Goal: Information Seeking & Learning: Learn about a topic

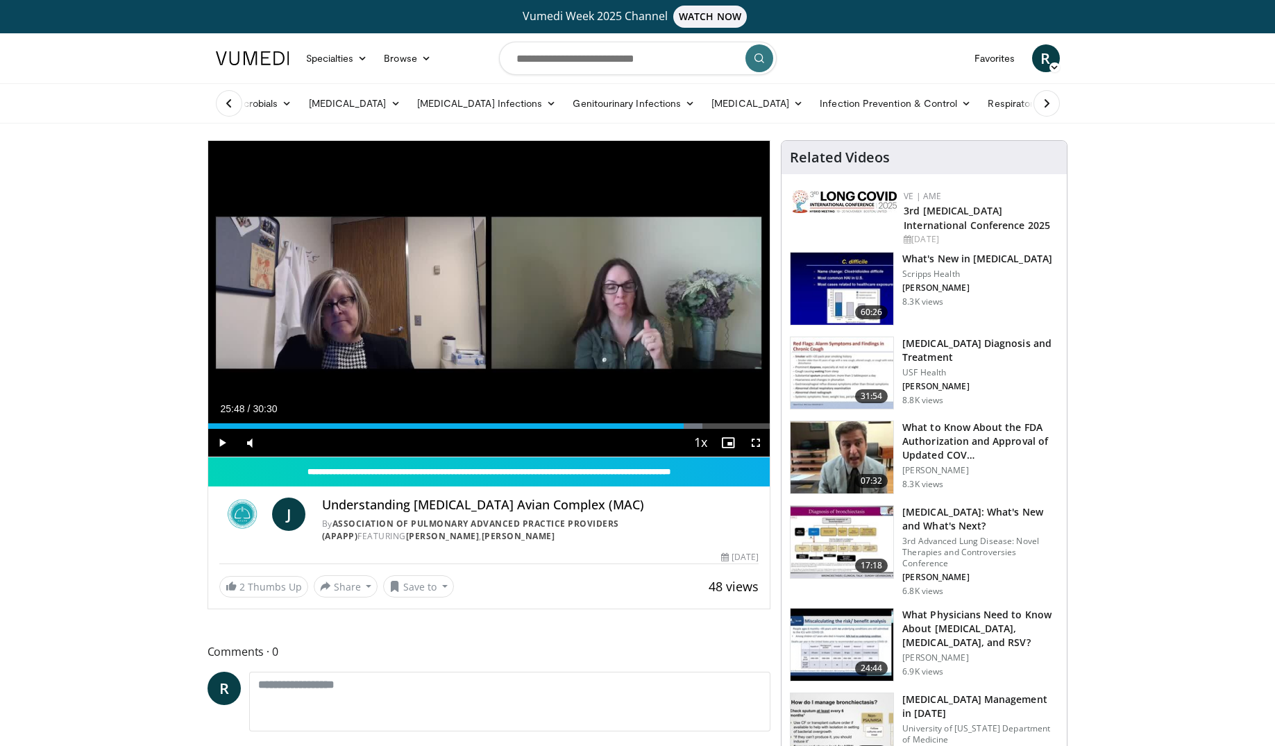
click at [219, 442] on span "Video Player" at bounding box center [222, 443] width 28 height 28
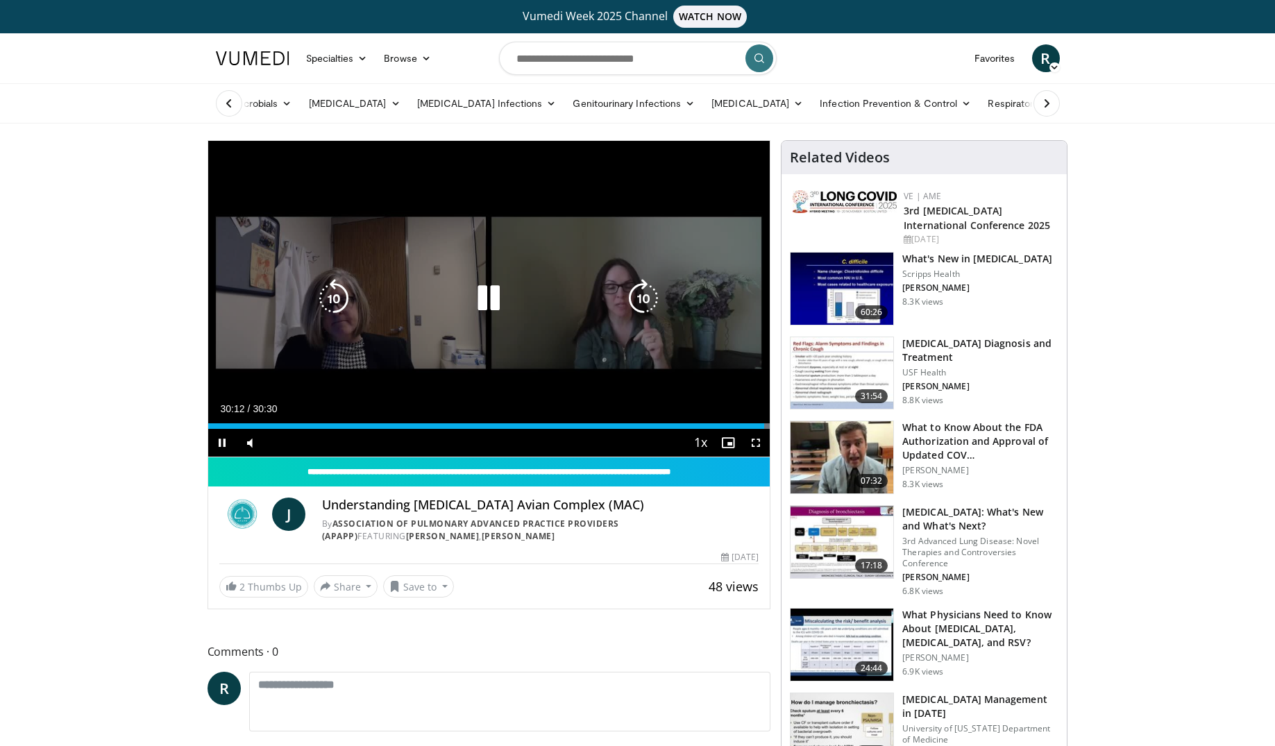
click at [484, 296] on icon "Video Player" at bounding box center [488, 298] width 39 height 39
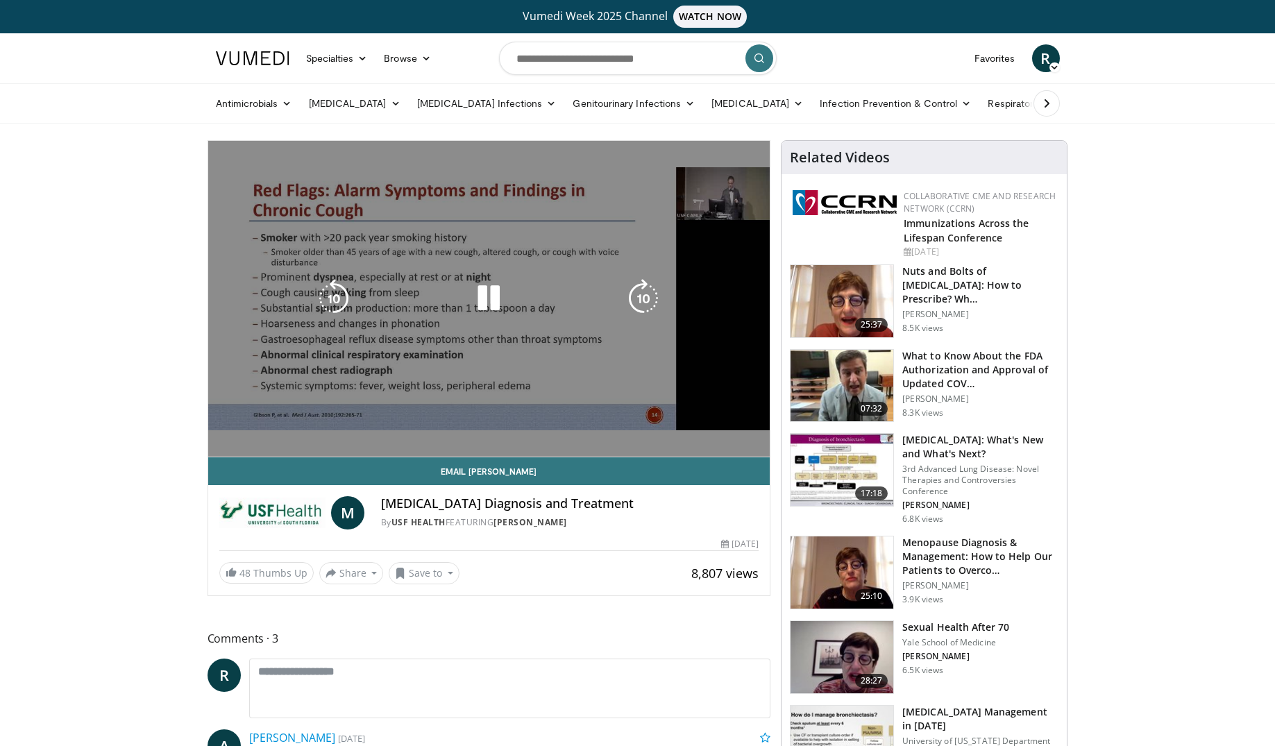
scroll to position [5, 0]
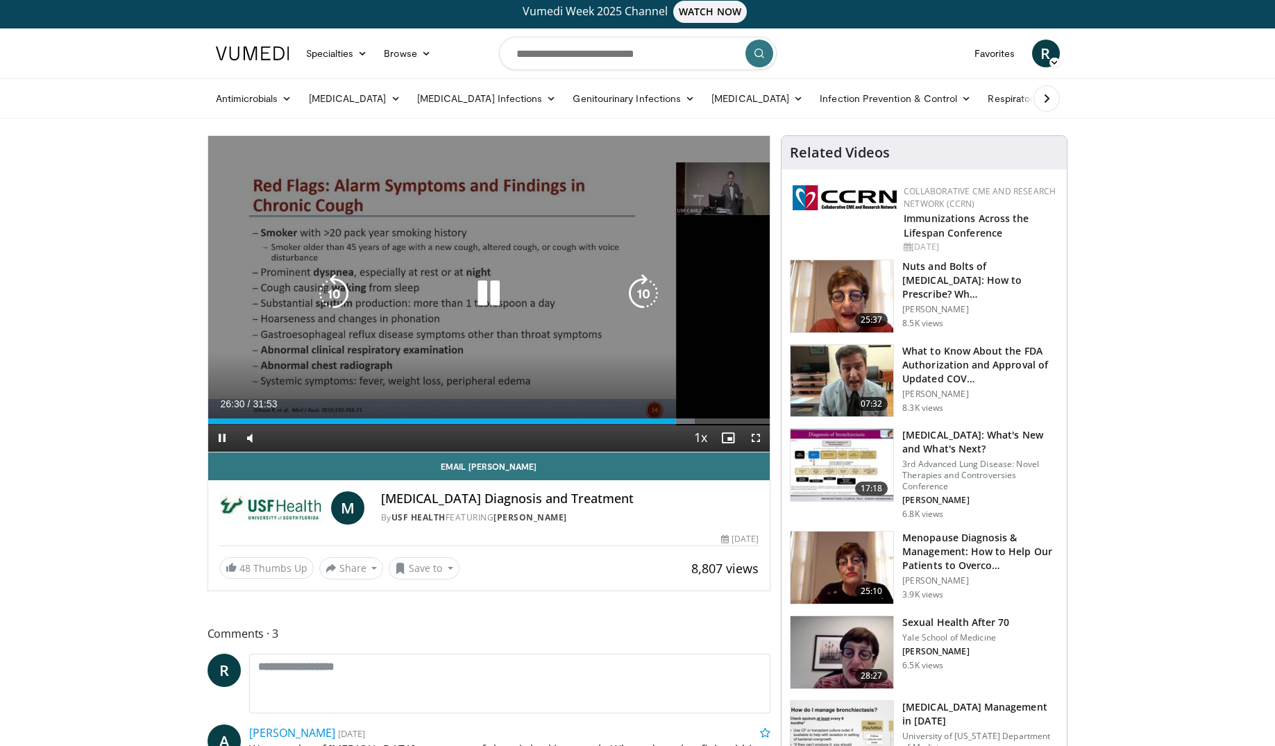
click at [495, 280] on icon "Video Player" at bounding box center [488, 293] width 39 height 39
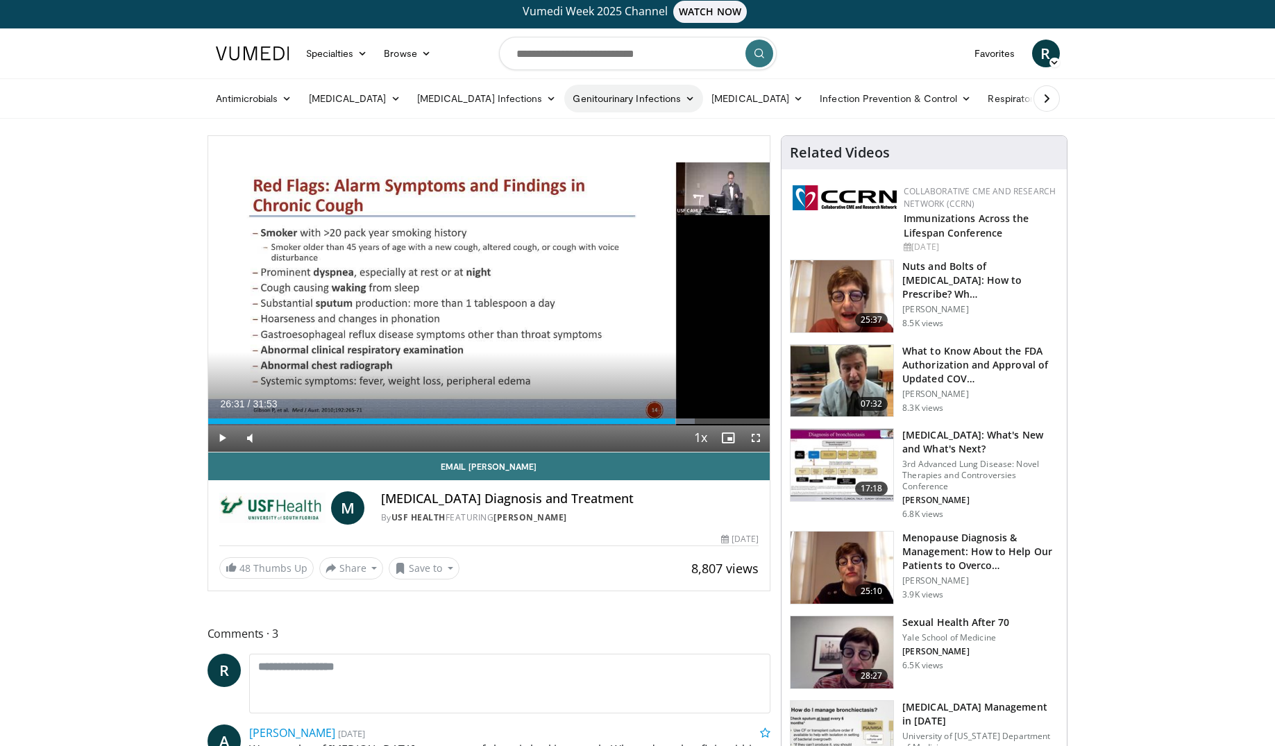
click at [623, 99] on link "Genitourinary Infections" at bounding box center [633, 99] width 139 height 28
click at [587, 152] on link "[MEDICAL_DATA] (UTIs)" at bounding box center [664, 153] width 198 height 22
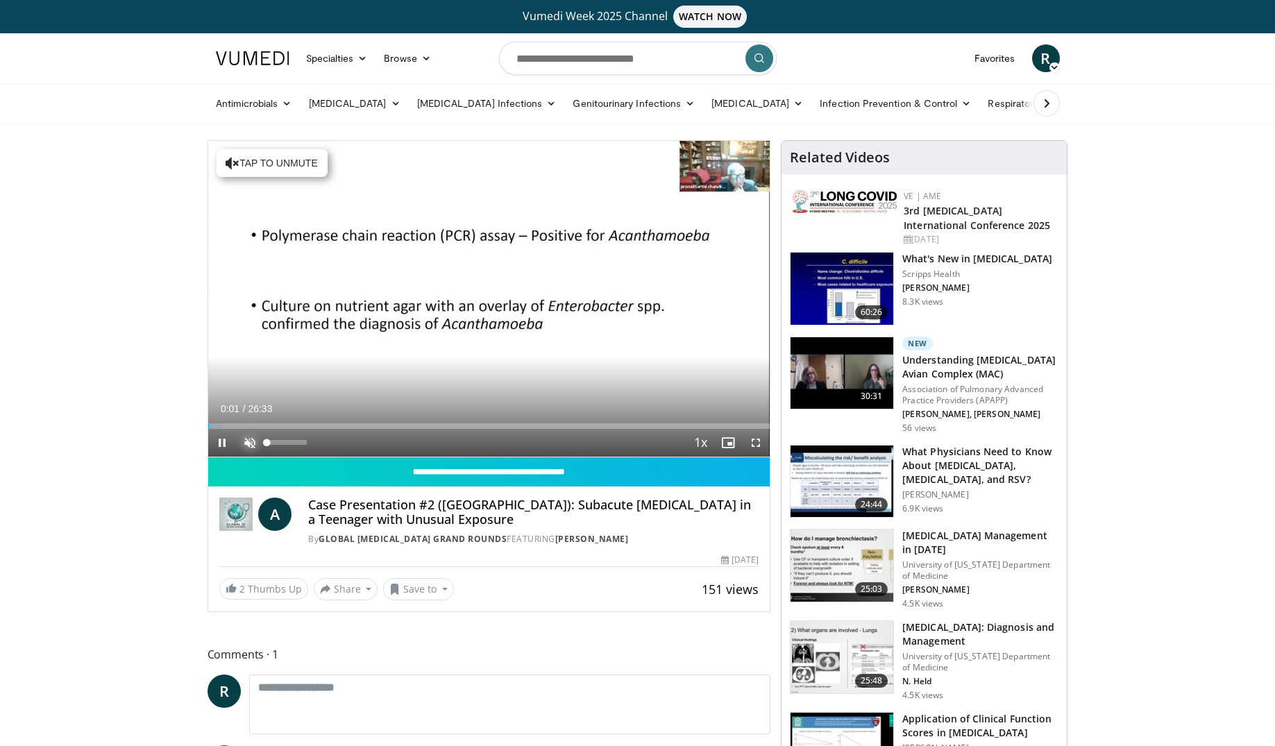
click at [251, 439] on span "Video Player" at bounding box center [250, 443] width 28 height 28
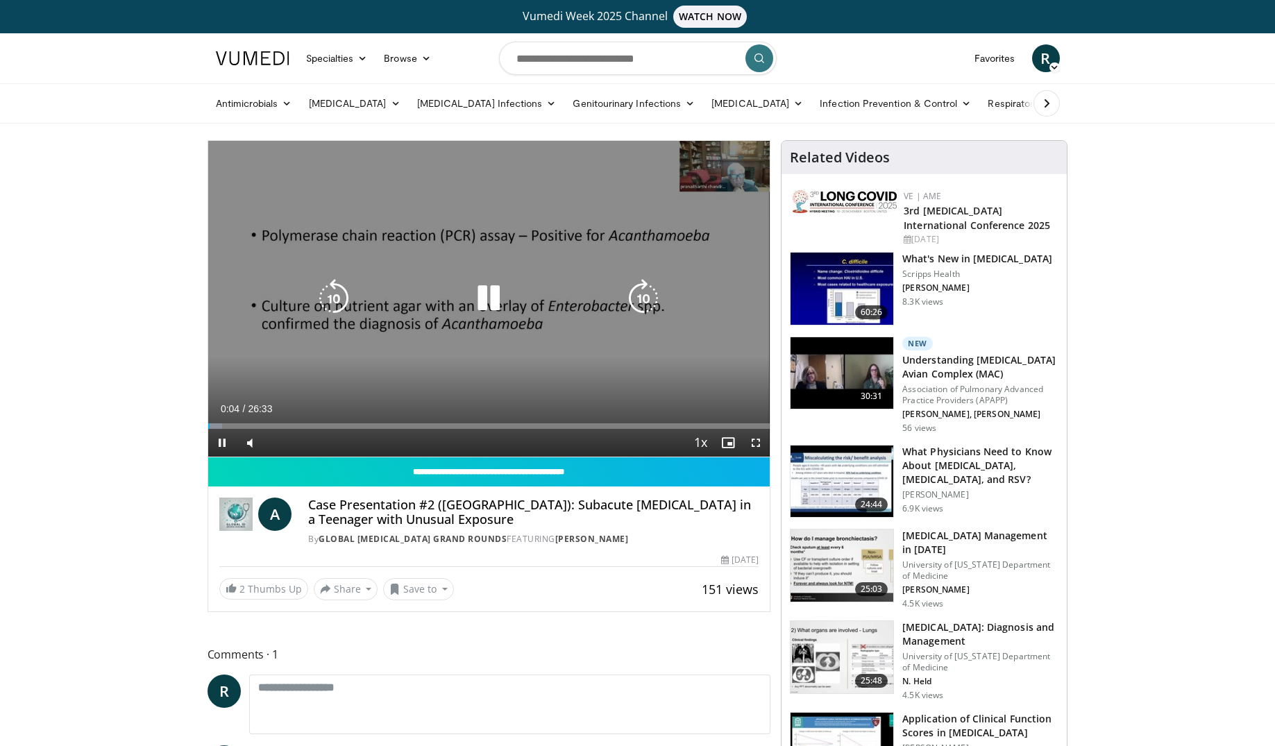
click at [489, 297] on icon "Video Player" at bounding box center [488, 298] width 39 height 39
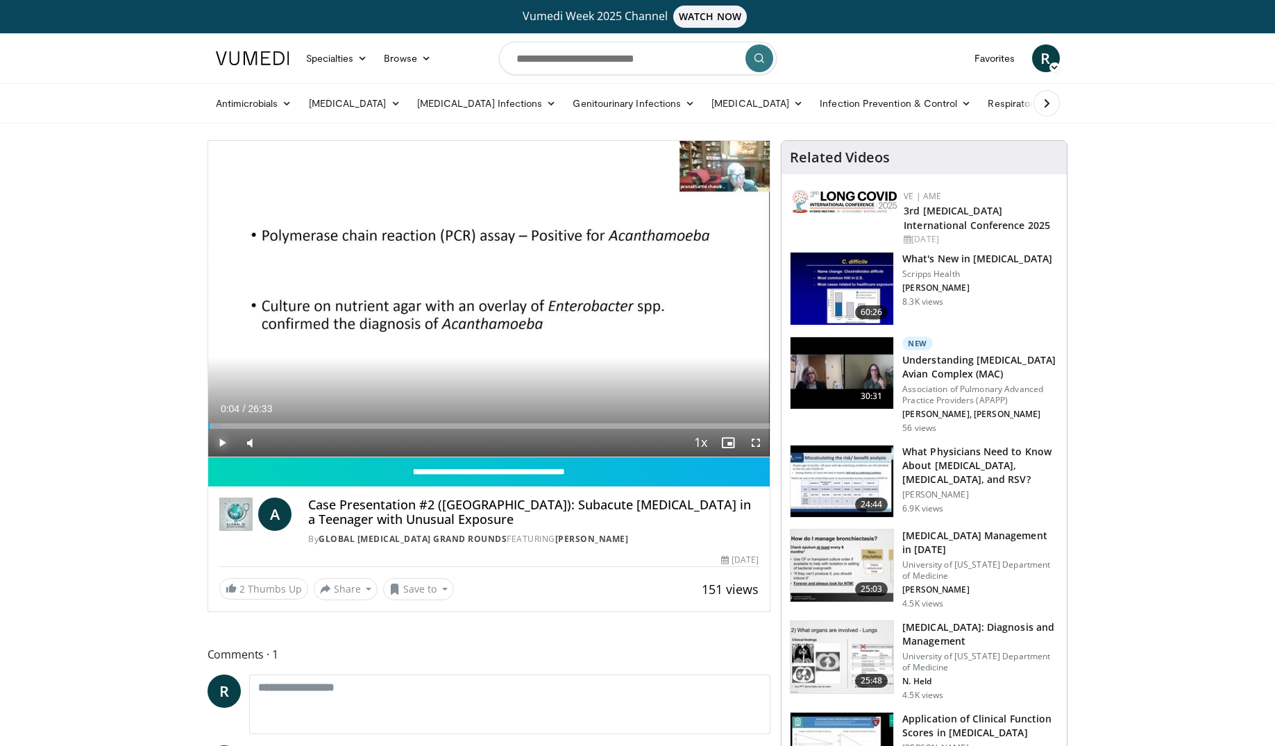
click at [223, 441] on span "Video Player" at bounding box center [222, 443] width 28 height 28
click at [756, 439] on span "Video Player" at bounding box center [756, 443] width 28 height 28
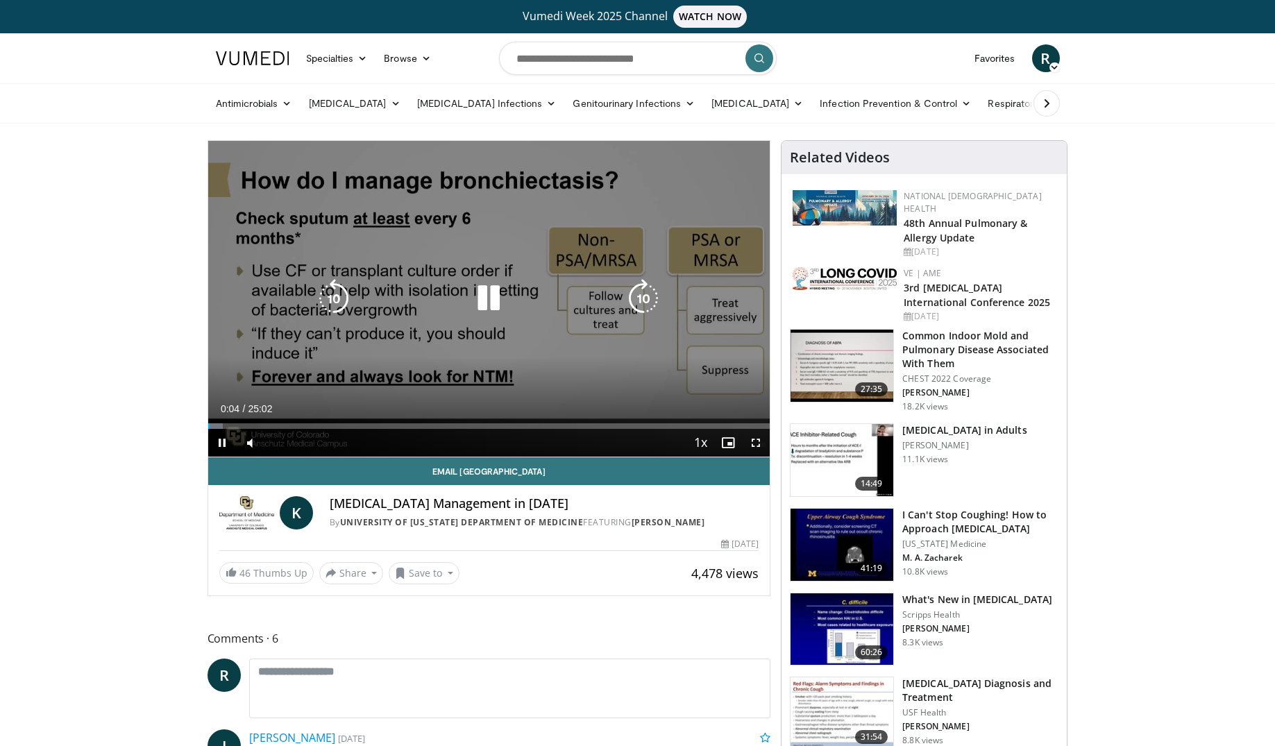
click at [489, 297] on icon "Video Player" at bounding box center [488, 298] width 39 height 39
